Goal: Task Accomplishment & Management: Use online tool/utility

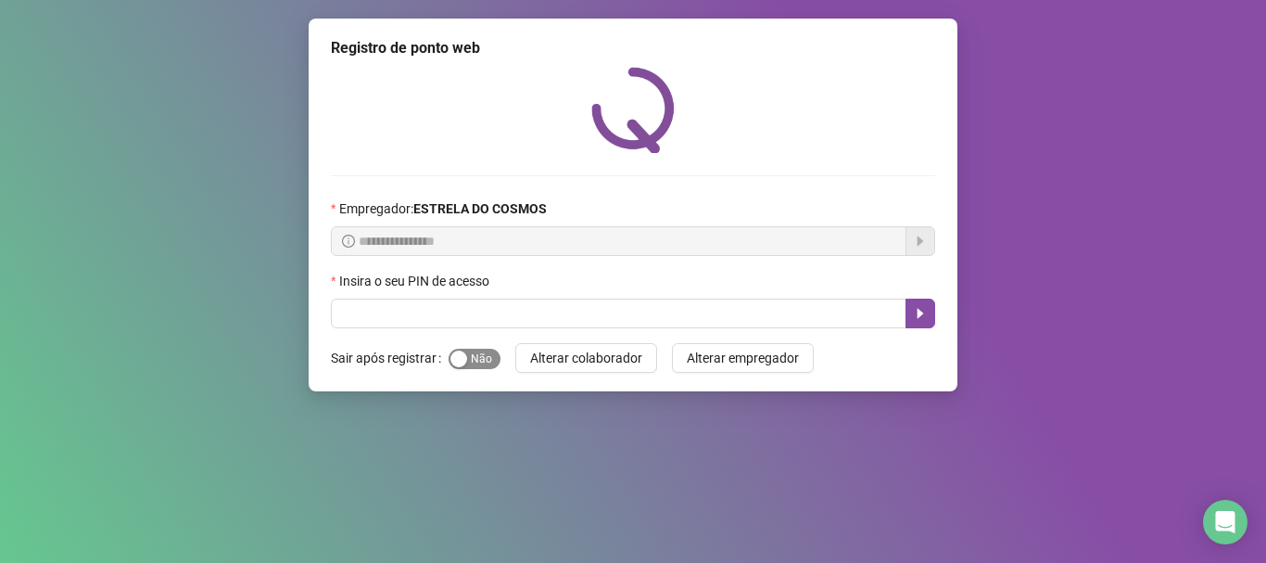
click at [462, 348] on span "Sim Não" at bounding box center [475, 358] width 52 height 20
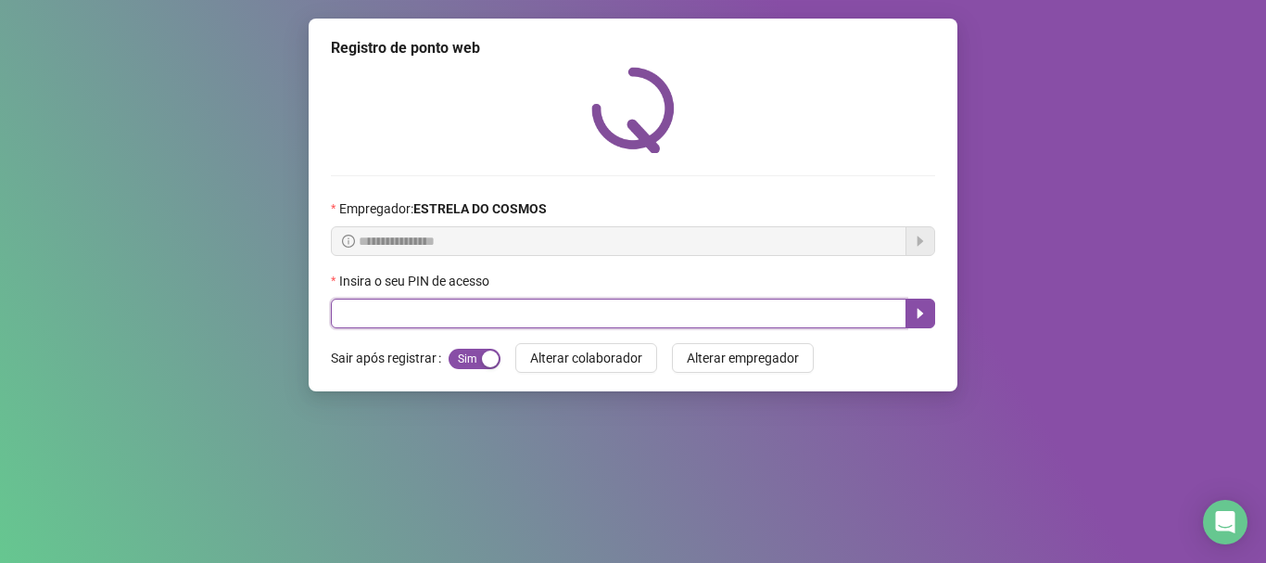
click at [510, 309] on input "text" at bounding box center [619, 313] width 576 height 30
type input "*****"
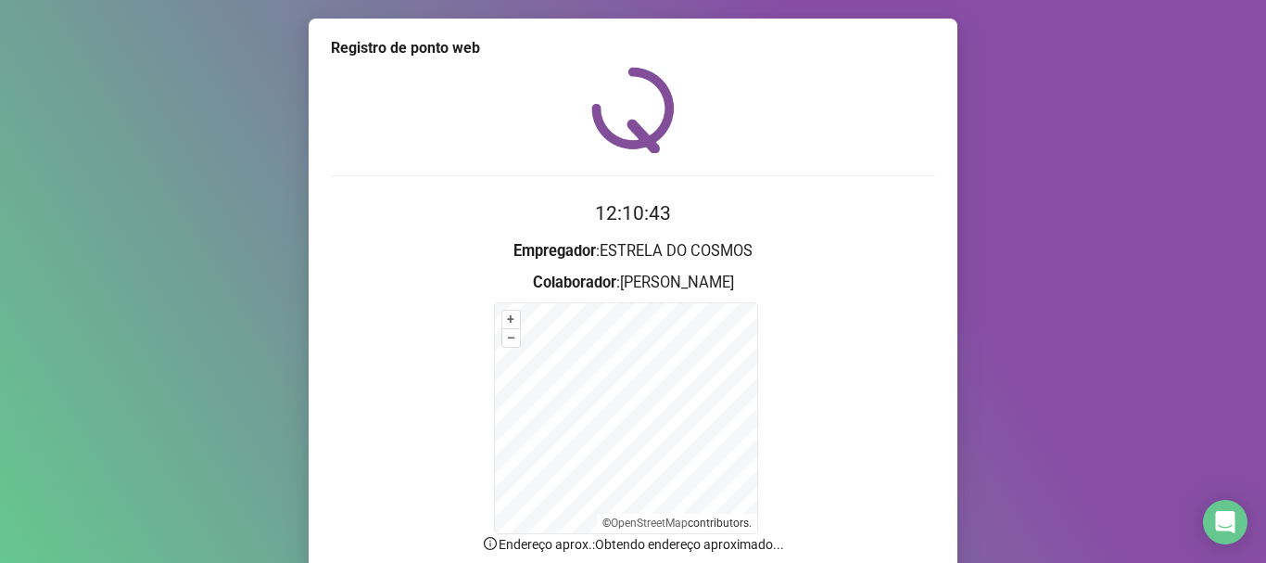
scroll to position [156, 0]
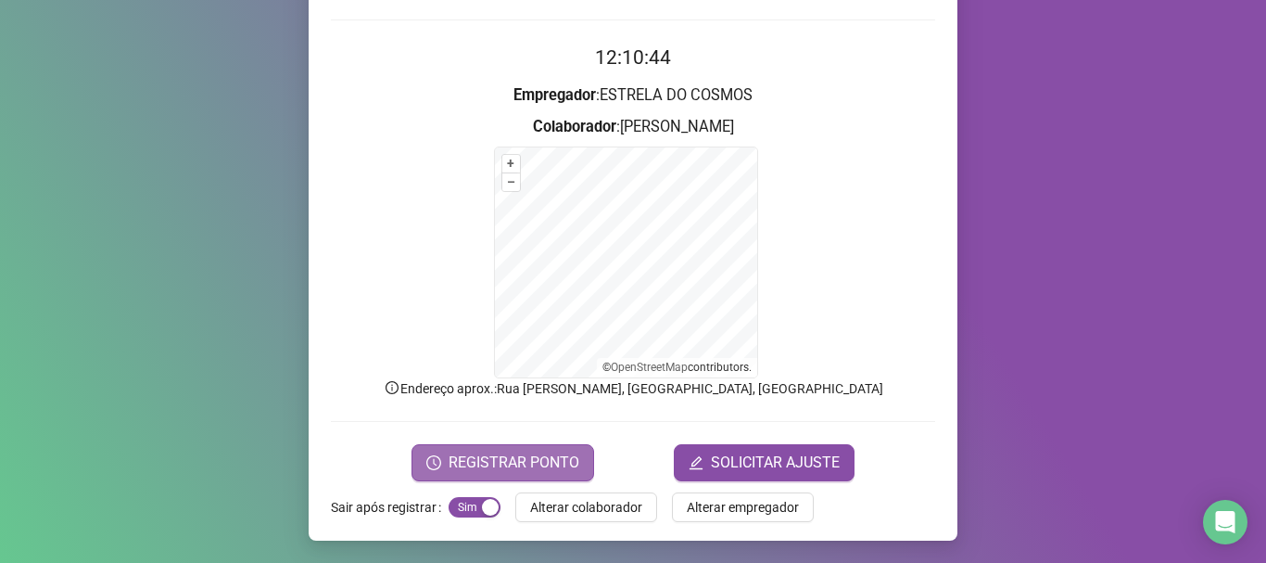
click at [486, 457] on span "REGISTRAR PONTO" at bounding box center [514, 462] width 131 height 22
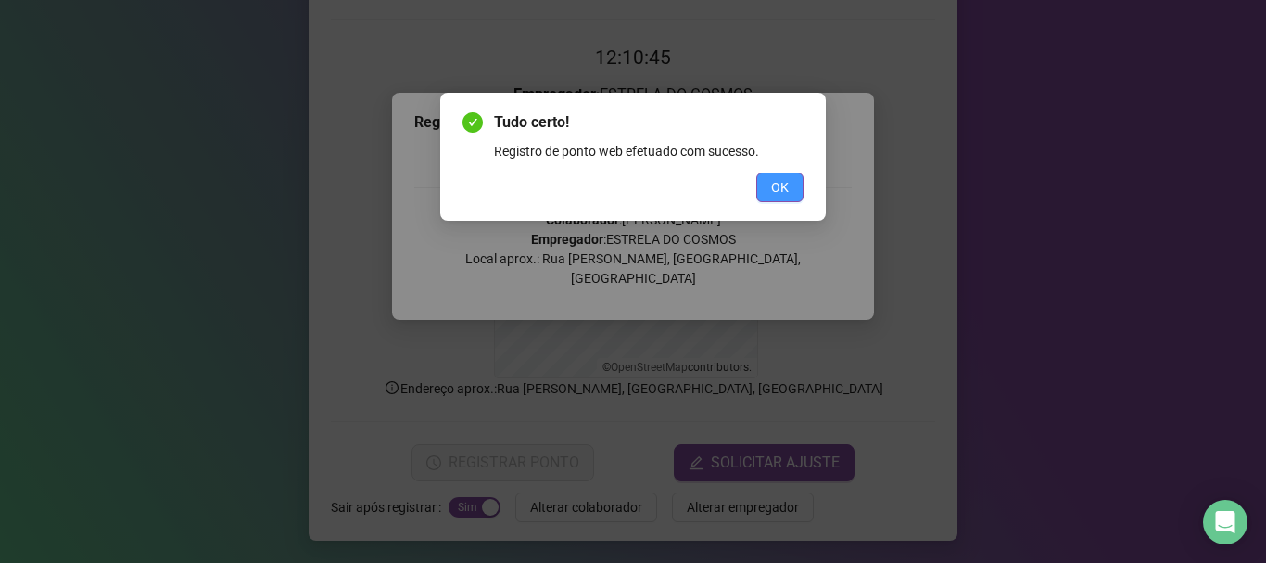
click at [777, 193] on span "OK" at bounding box center [780, 187] width 18 height 20
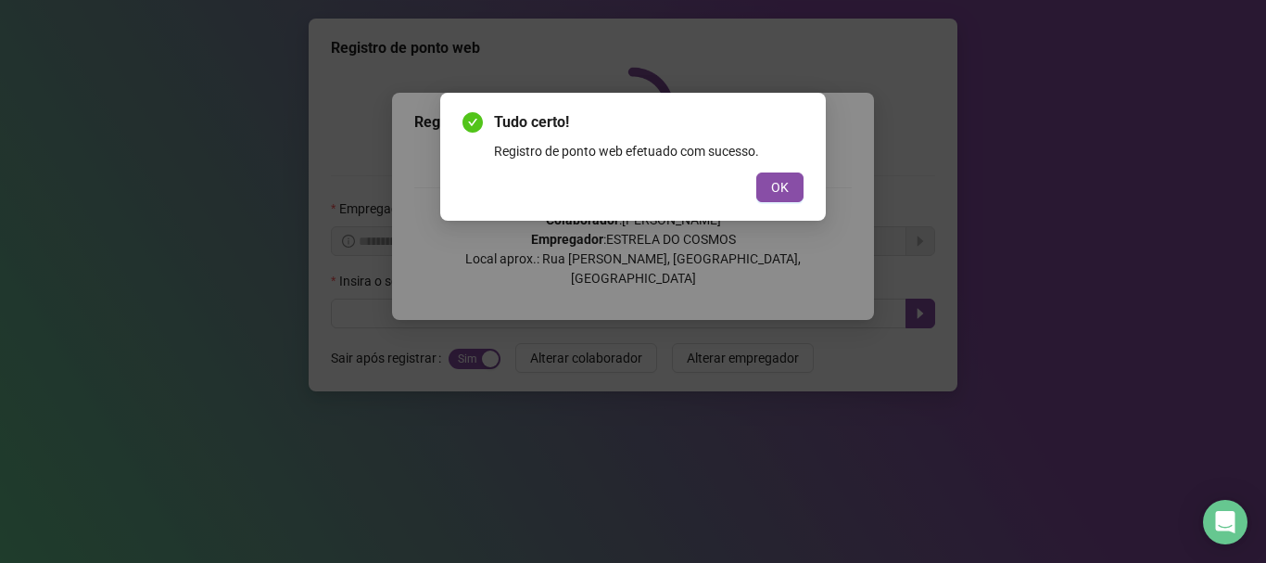
scroll to position [0, 0]
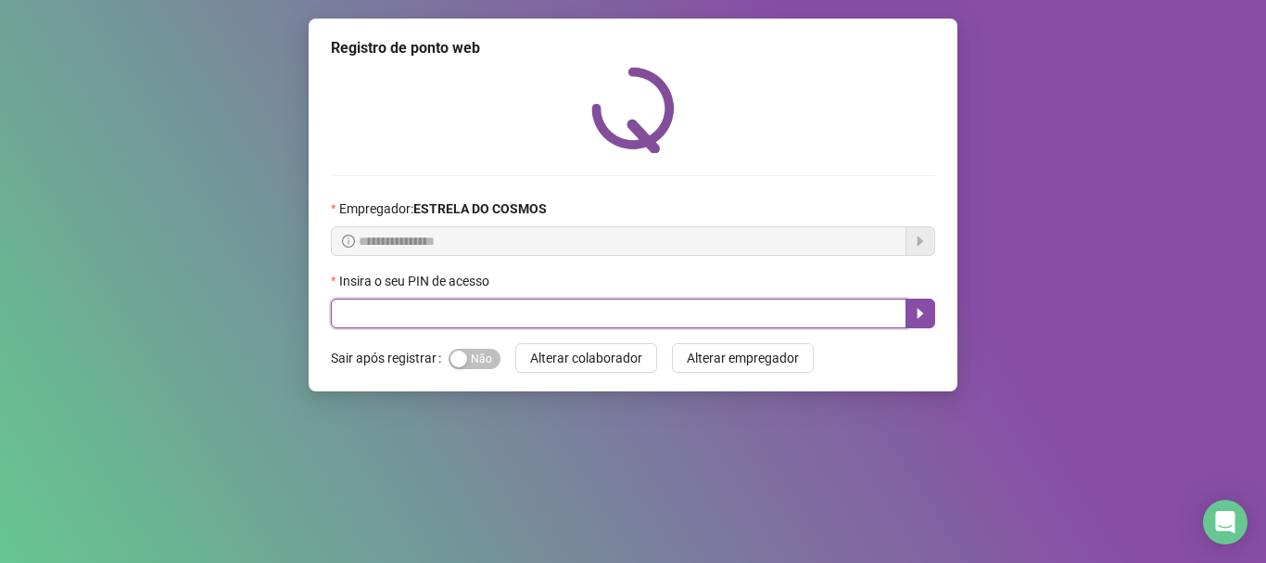
click at [393, 299] on input "text" at bounding box center [619, 313] width 576 height 30
type input "*****"
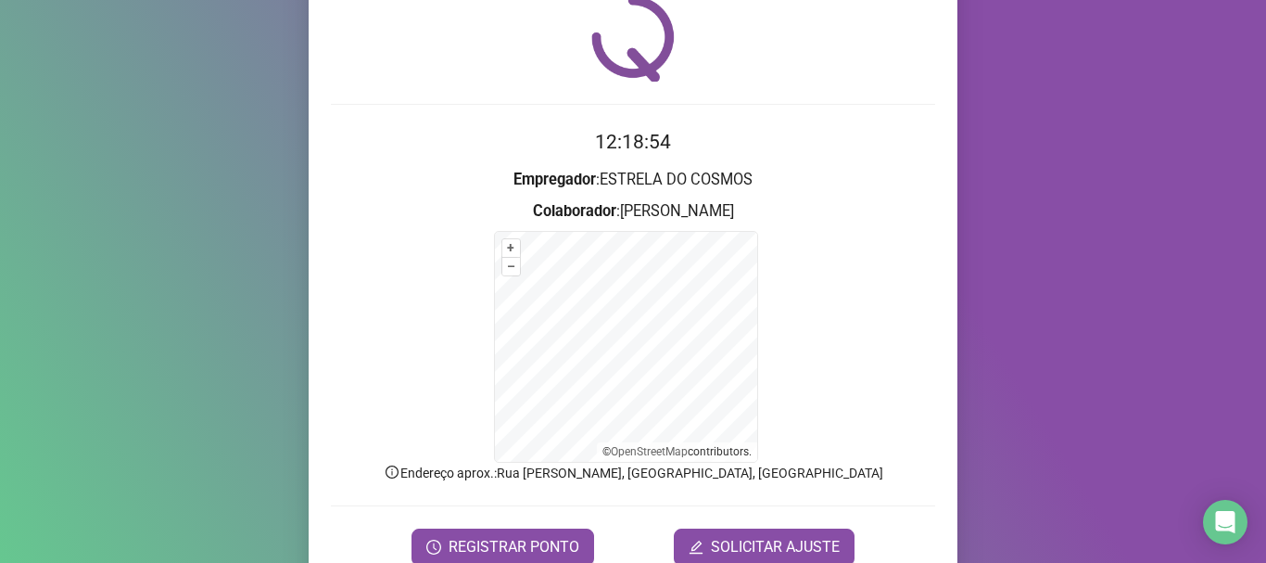
scroll to position [156, 0]
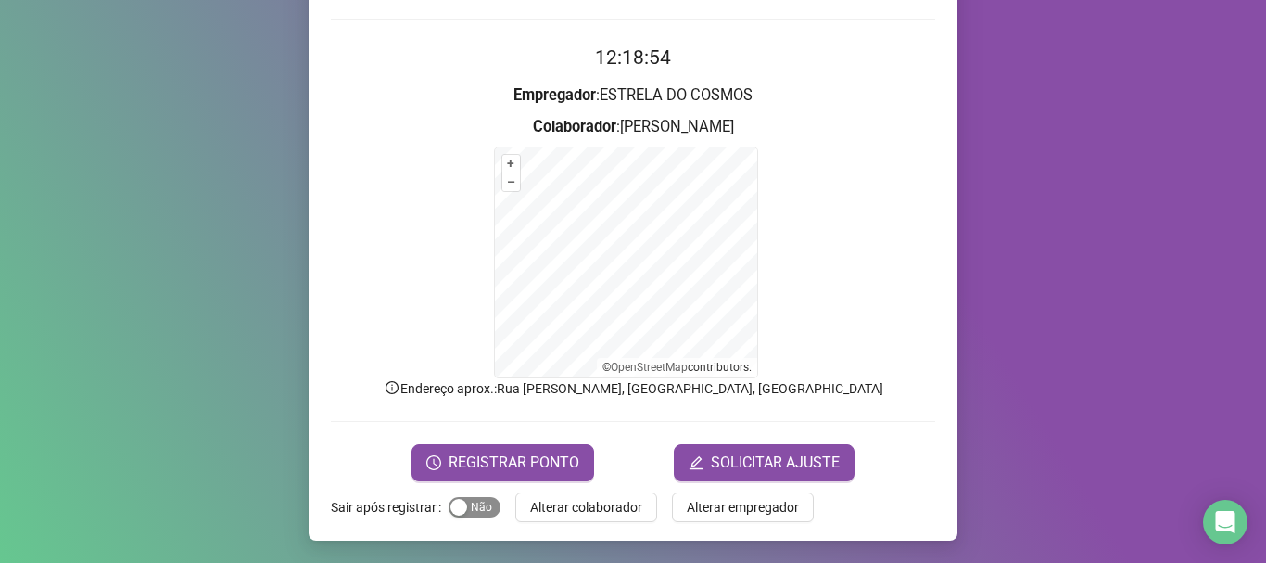
click at [480, 500] on span "Sim Não" at bounding box center [475, 507] width 52 height 20
click at [502, 465] on span "REGISTRAR PONTO" at bounding box center [514, 462] width 131 height 22
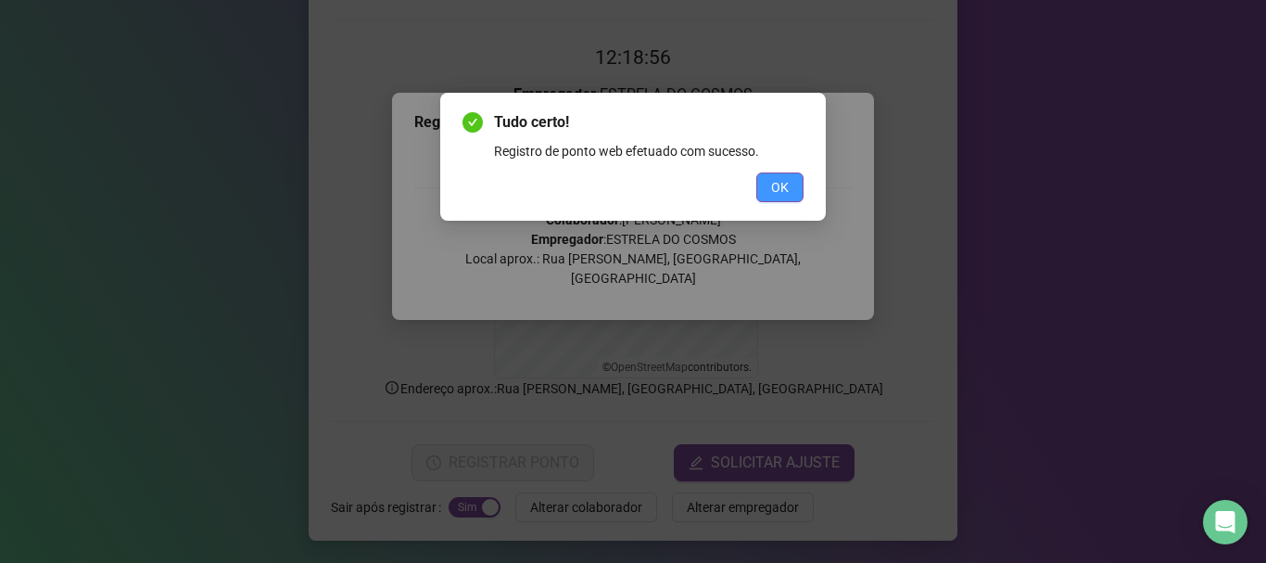
click at [774, 190] on span "OK" at bounding box center [780, 187] width 18 height 20
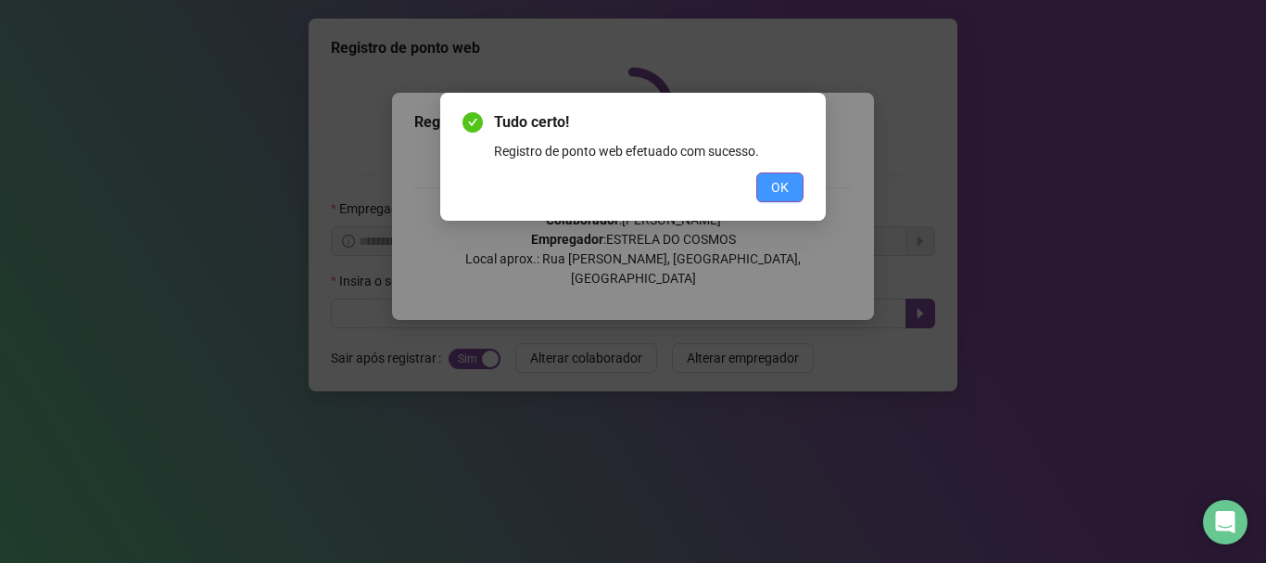
scroll to position [0, 0]
